Goal: Transaction & Acquisition: Download file/media

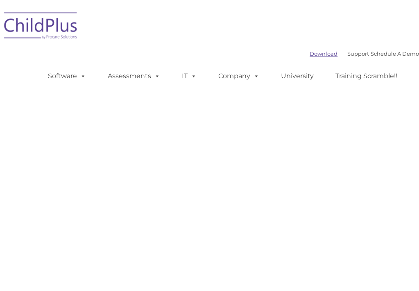
click at [310, 54] on link "Download" at bounding box center [324, 53] width 28 height 7
